Goal: Information Seeking & Learning: Check status

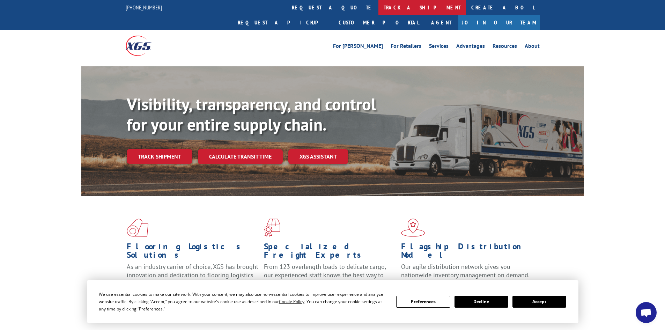
click at [378, 8] on link "track a shipment" at bounding box center [422, 7] width 88 height 15
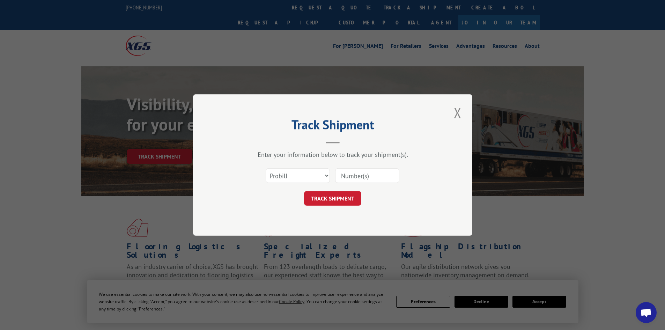
click at [366, 176] on input at bounding box center [367, 175] width 64 height 15
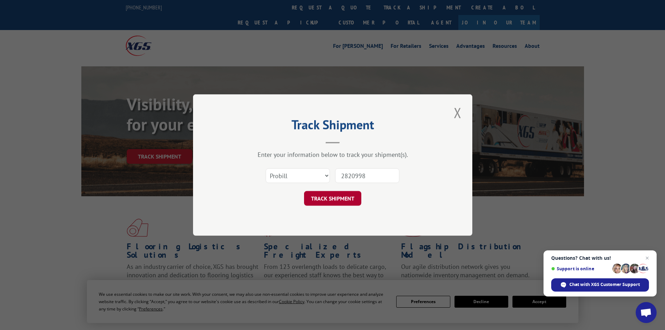
type input "2820998"
click at [328, 201] on button "TRACK SHIPMENT" at bounding box center [332, 198] width 57 height 15
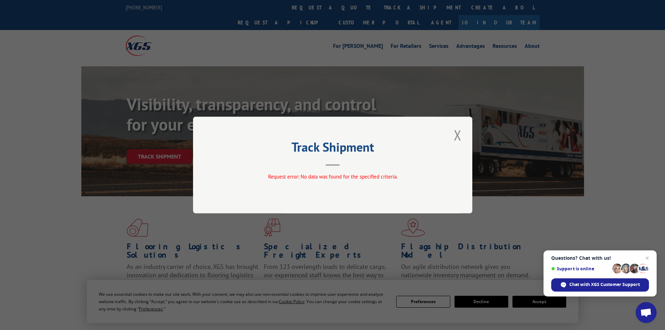
click at [339, 166] on div "Track Shipment Request error: No data was found for the specified criteria." at bounding box center [332, 165] width 279 height 97
click at [460, 135] on button "Close modal" at bounding box center [458, 134] width 12 height 19
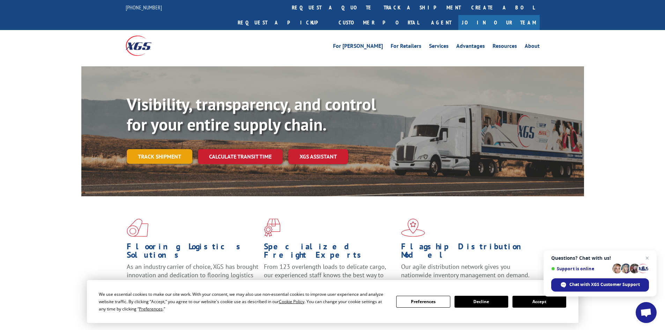
click at [176, 149] on link "Track shipment" at bounding box center [160, 156] width 66 height 15
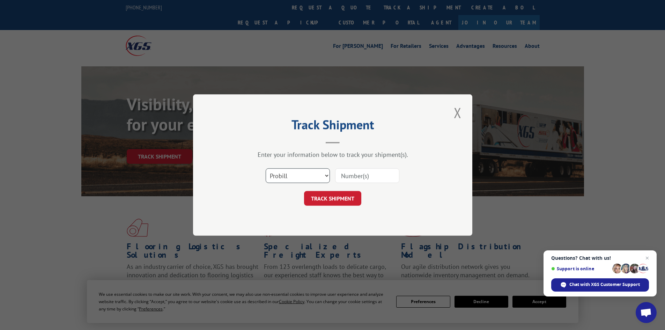
click at [302, 175] on select "Select category... Probill BOL PO" at bounding box center [298, 175] width 64 height 15
select select "bol"
click at [266, 168] on select "Select category... Probill BOL PO" at bounding box center [298, 175] width 64 height 15
drag, startPoint x: 354, startPoint y: 178, endPoint x: 357, endPoint y: 173, distance: 5.5
click at [354, 177] on input at bounding box center [367, 175] width 64 height 15
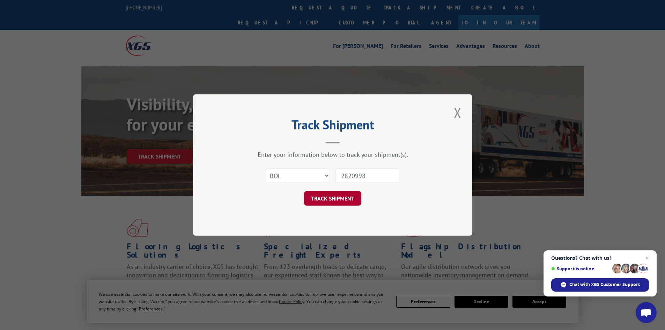
type input "2820998"
click at [341, 200] on button "TRACK SHIPMENT" at bounding box center [332, 198] width 57 height 15
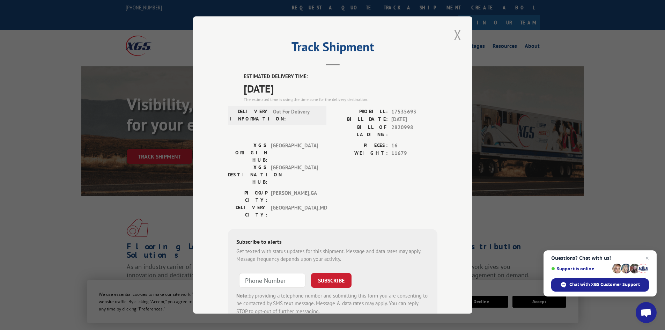
click at [457, 34] on button "Close modal" at bounding box center [458, 34] width 12 height 19
